Goal: Task Accomplishment & Management: Complete application form

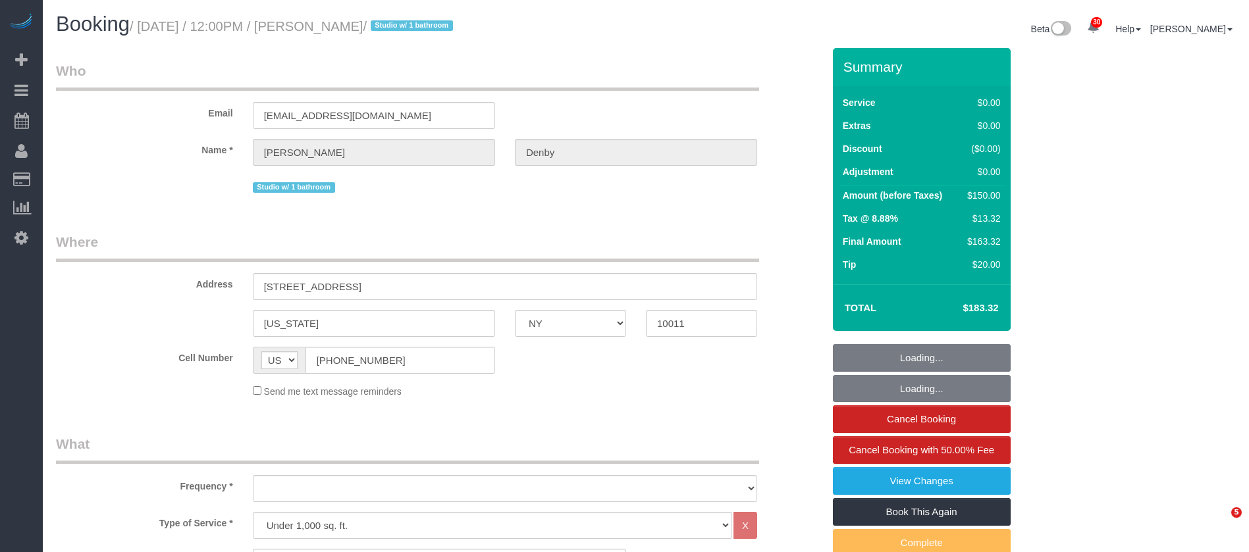
select select "NY"
select select "object:924"
select select "spot1"
select select "number:56"
select select "number:72"
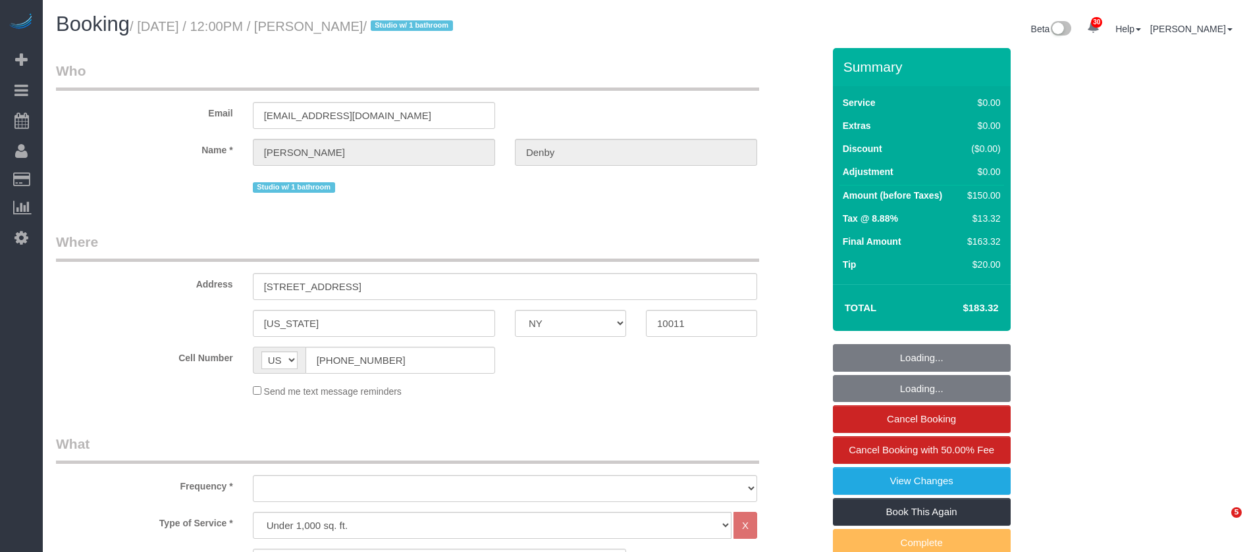
select select "number:15"
select select "number:6"
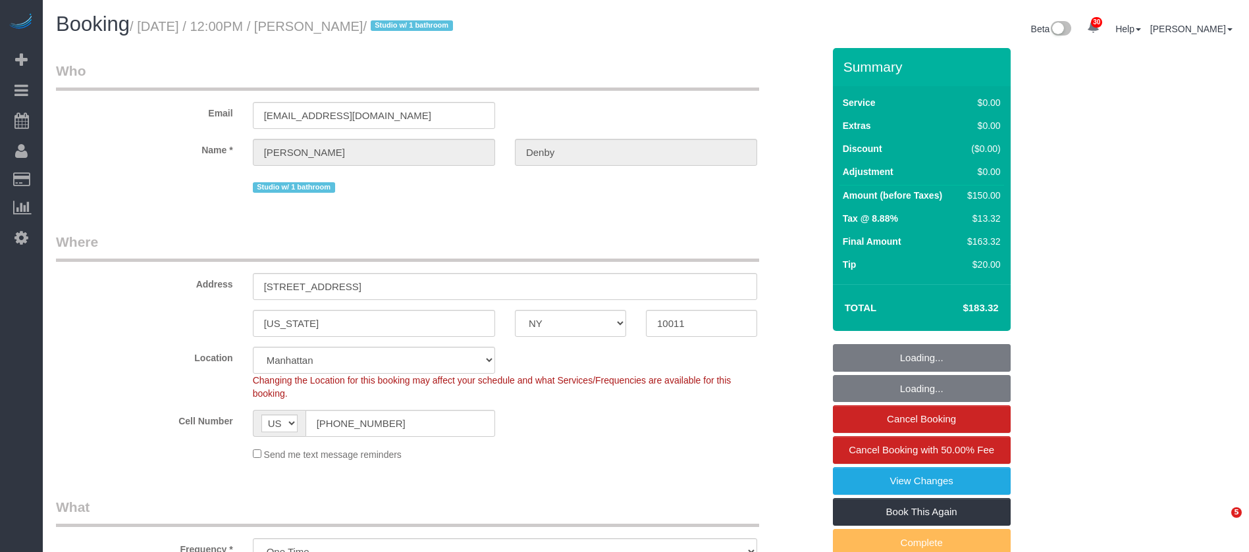
select select "object:1497"
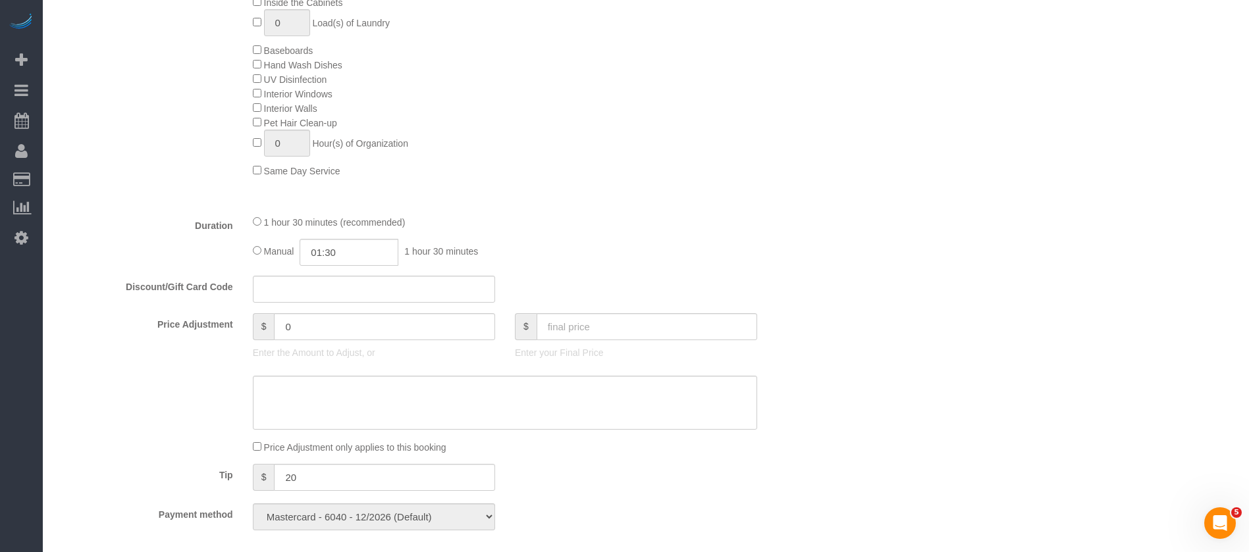
scroll to position [790, 0]
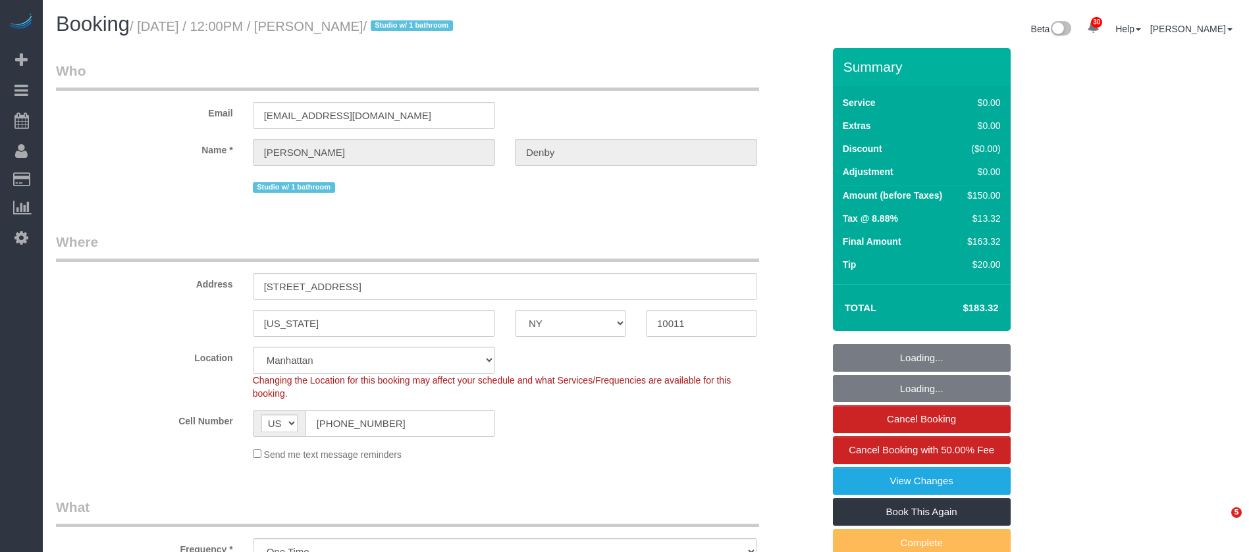
select select "NY"
select select "spot1"
select select "number:56"
select select "number:72"
select select "number:15"
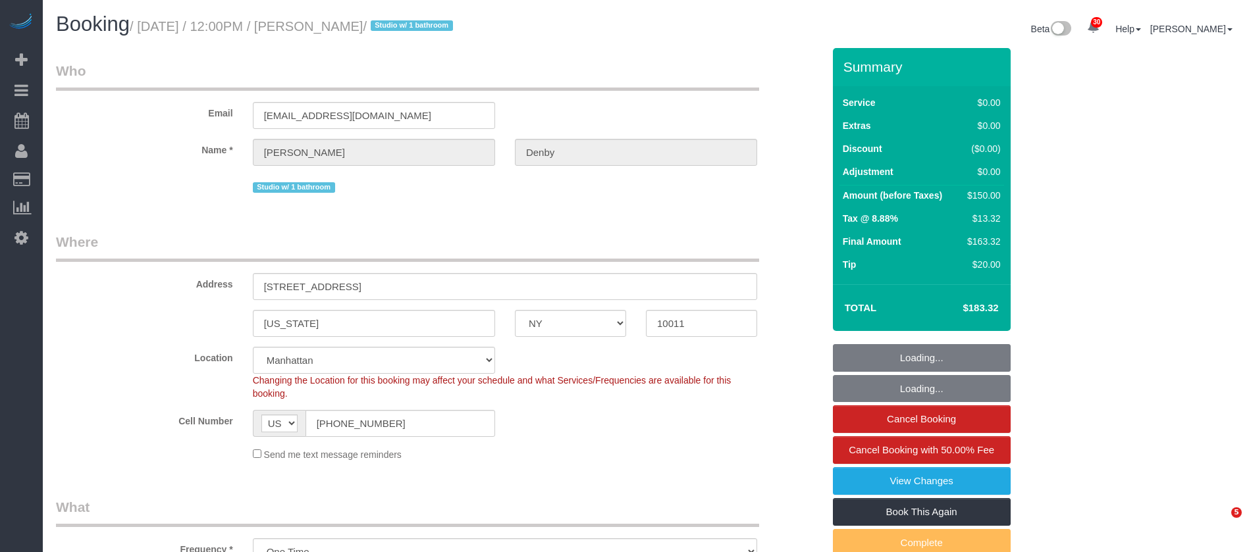
select select "number:6"
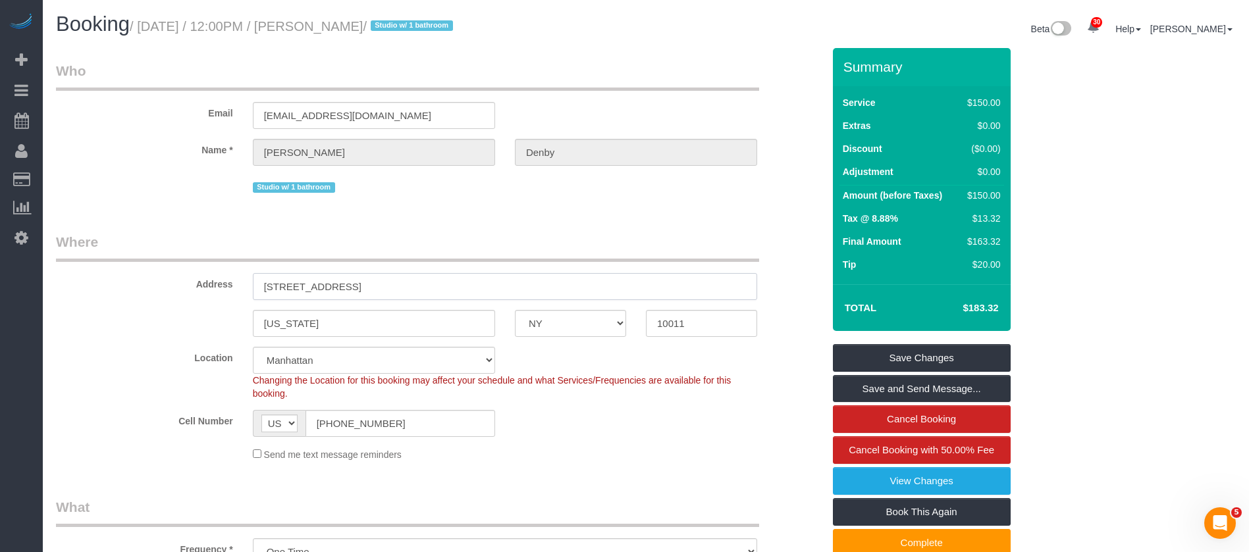
drag, startPoint x: 259, startPoint y: 284, endPoint x: 267, endPoint y: 254, distance: 31.8
click at [259, 282] on input "[STREET_ADDRESS]" at bounding box center [505, 286] width 504 height 27
drag, startPoint x: 313, startPoint y: 420, endPoint x: 443, endPoint y: 426, distance: 129.2
click at [443, 427] on input "[PHONE_NUMBER]" at bounding box center [401, 423] width 190 height 27
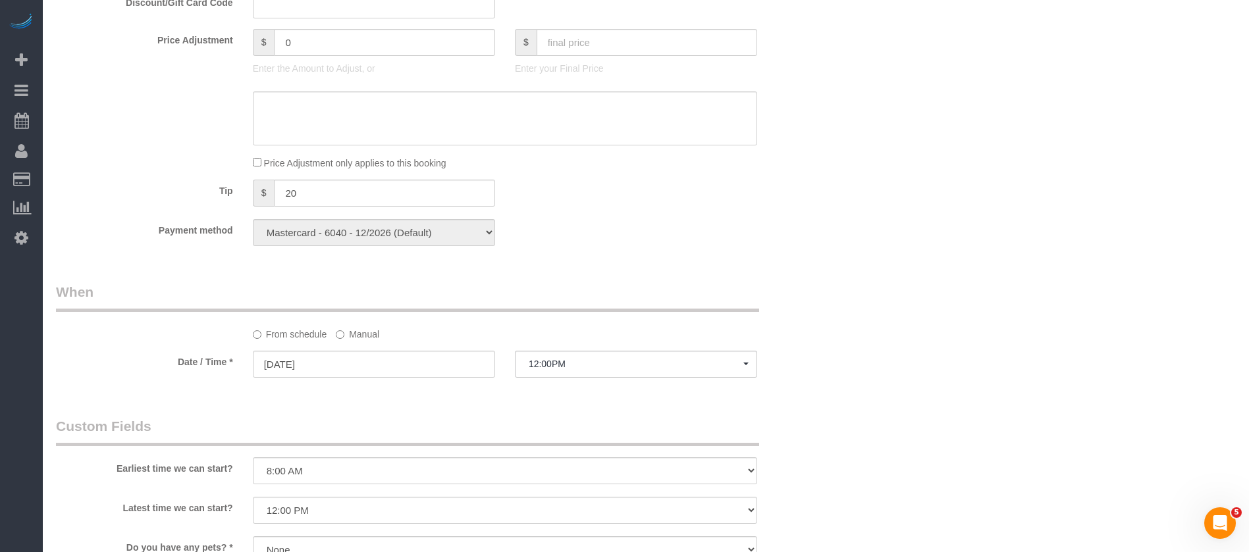
scroll to position [1284, 0]
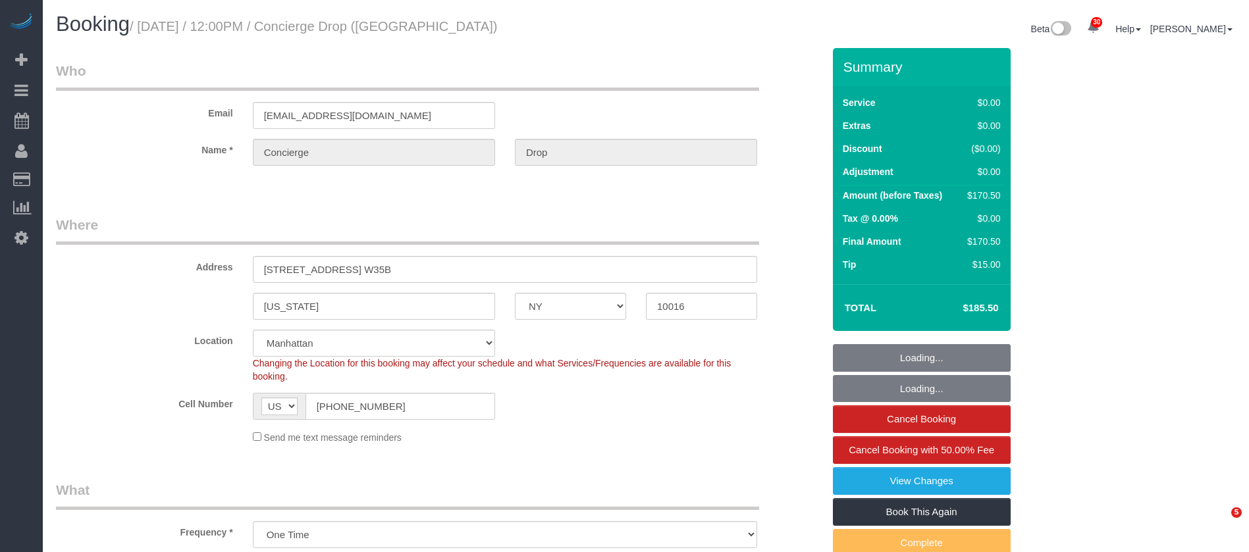
select select "NY"
select select "string:stripe-pm_1RaQn24VGloSiKo7zeOF73Wj"
select select "object:824"
select select "spot1"
select select "number:89"
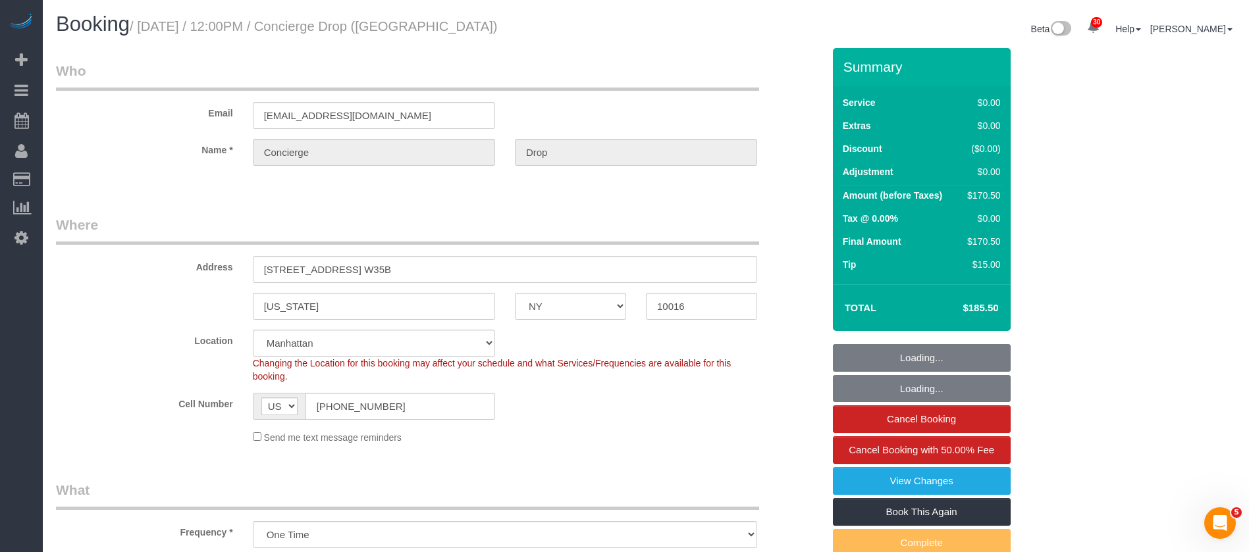
select select "number:90"
select select "number:15"
select select "number:6"
select select "2"
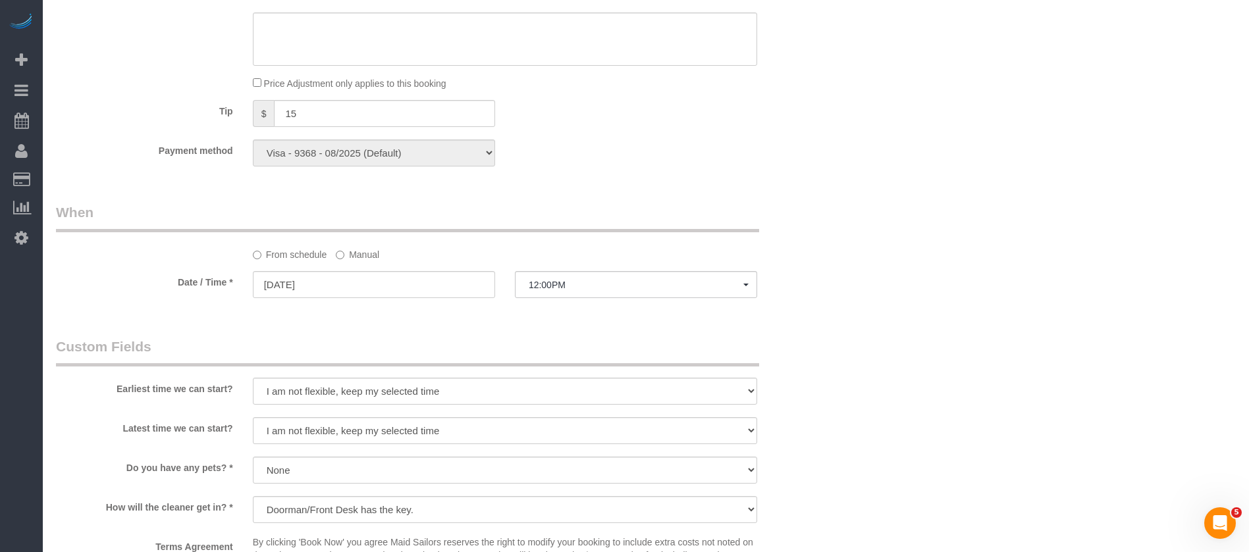
scroll to position [1284, 0]
